Goal: Navigation & Orientation: Find specific page/section

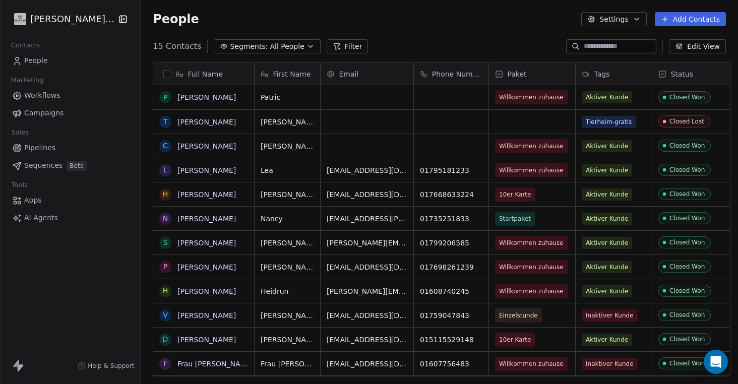
scroll to position [338, 602]
